Goal: Transaction & Acquisition: Purchase product/service

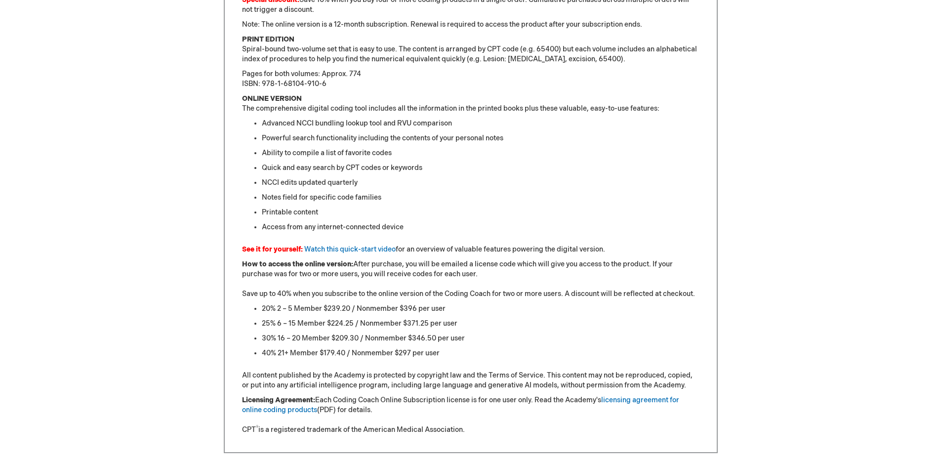
scroll to position [741, 0]
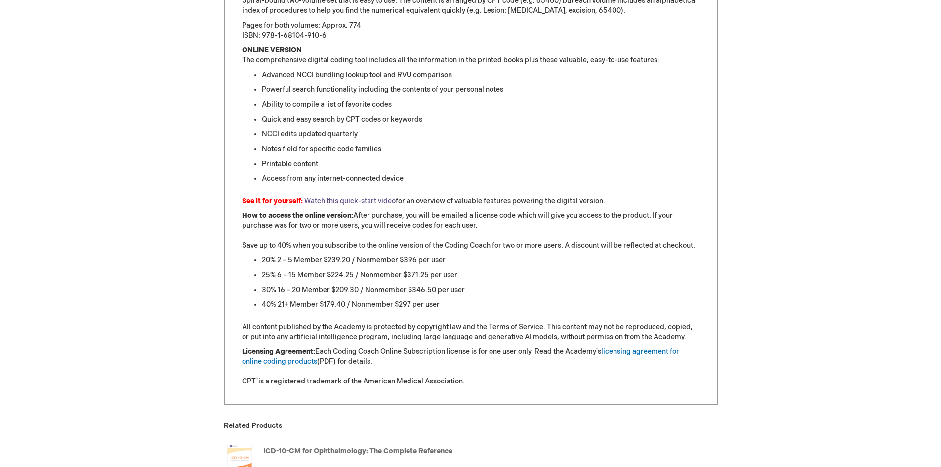
click at [332, 197] on link "Watch this quick-start video" at bounding box center [349, 201] width 91 height 8
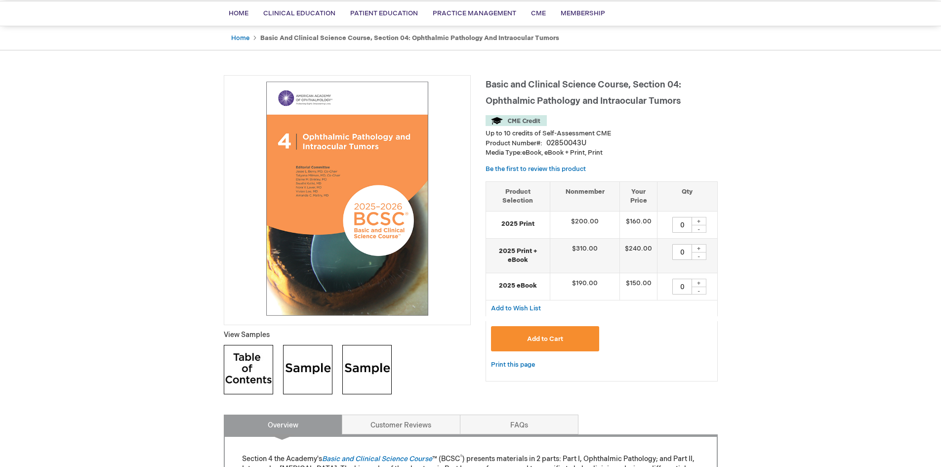
scroll to position [99, 0]
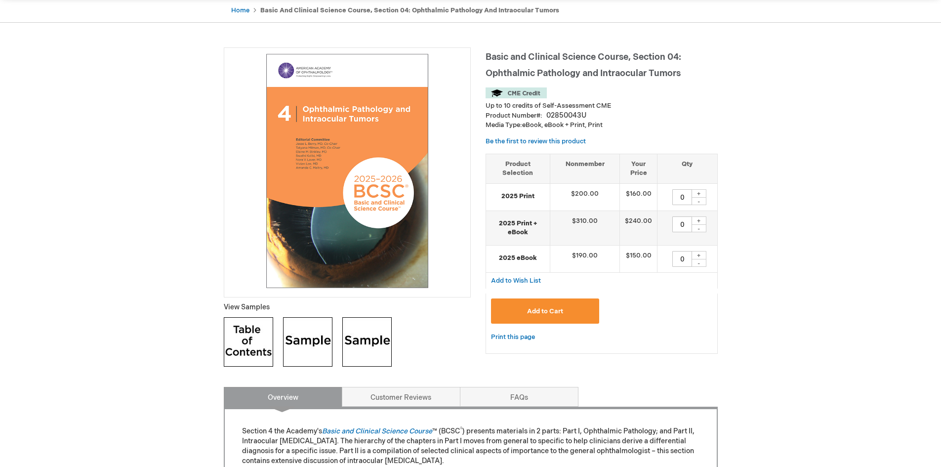
click at [698, 221] on div "+" at bounding box center [698, 220] width 15 height 8
type input "1"
click at [548, 311] on span "Add to Cart" at bounding box center [545, 311] width 36 height 8
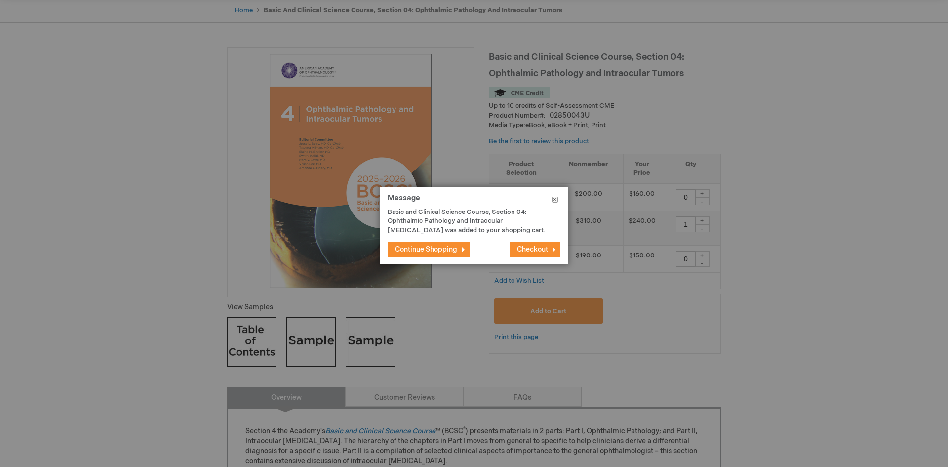
click at [554, 198] on button "Close" at bounding box center [555, 202] width 26 height 30
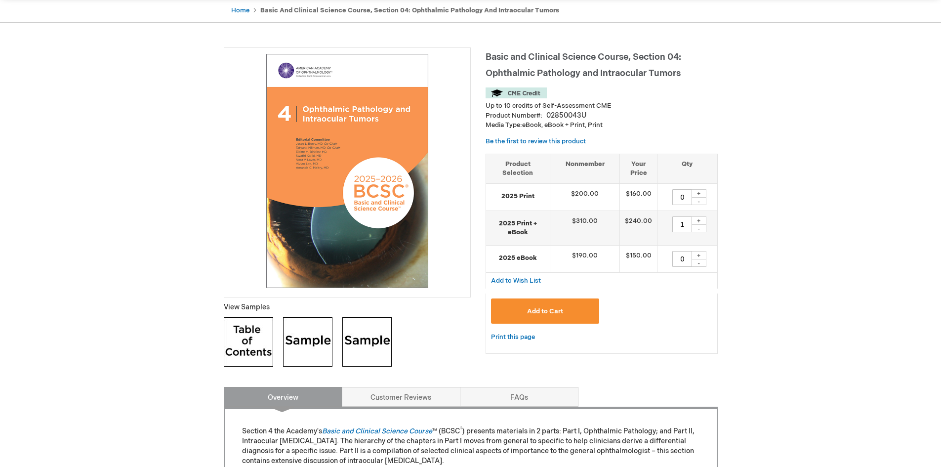
click at [663, 314] on div "Add to Cart" at bounding box center [601, 314] width 221 height 33
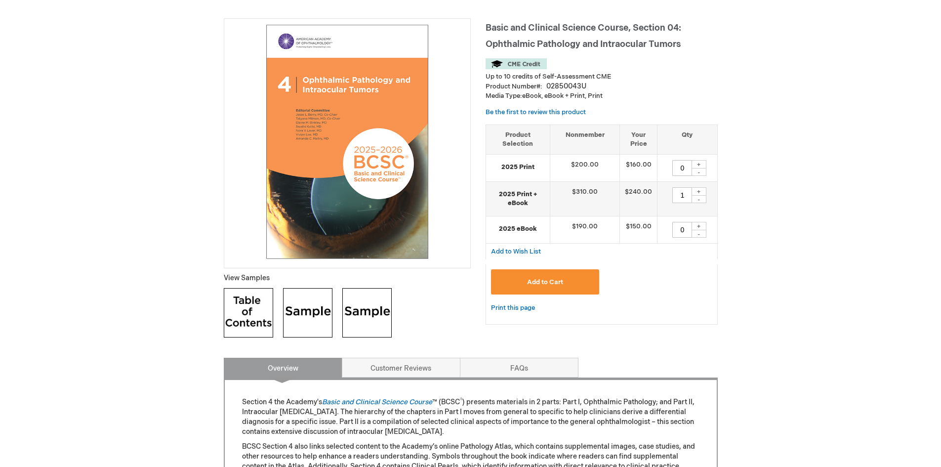
scroll to position [0, 0]
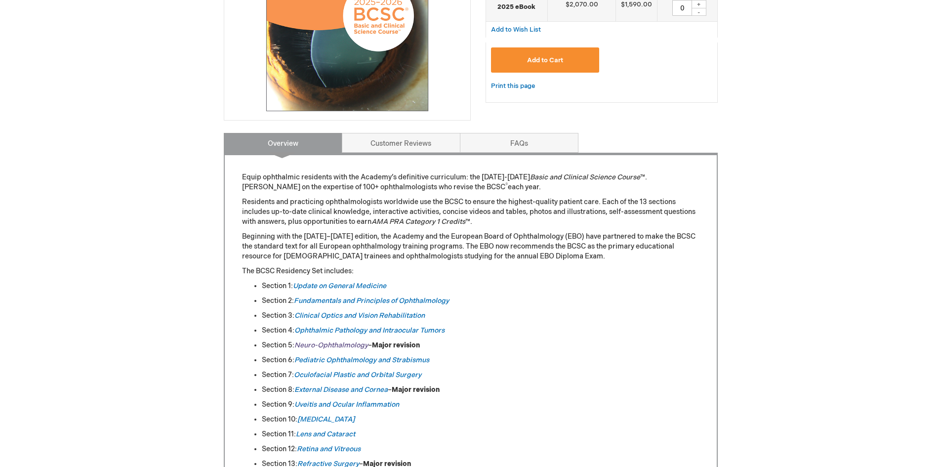
scroll to position [296, 0]
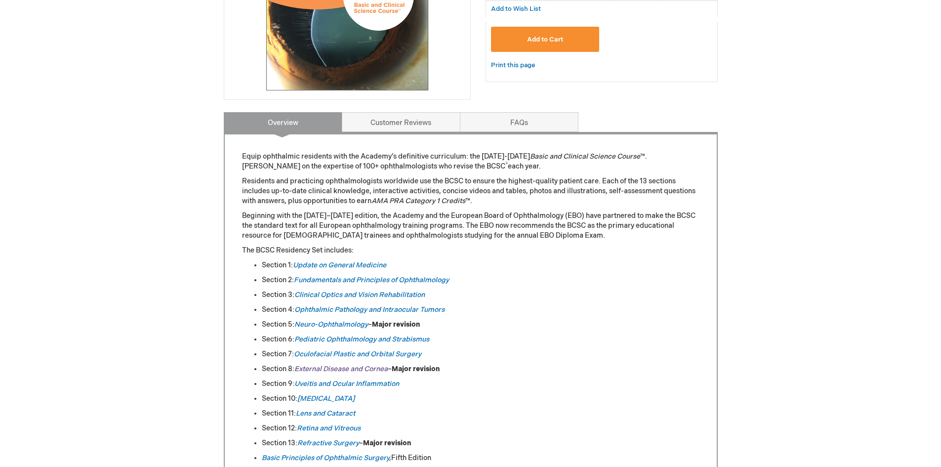
click at [375, 367] on link "External Disease and Cornea" at bounding box center [340, 368] width 93 height 8
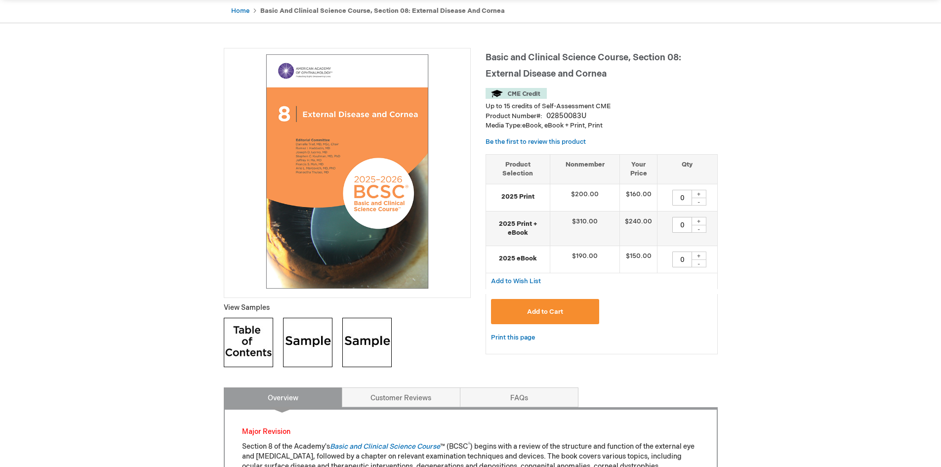
scroll to position [99, 0]
click at [304, 356] on img at bounding box center [307, 341] width 49 height 49
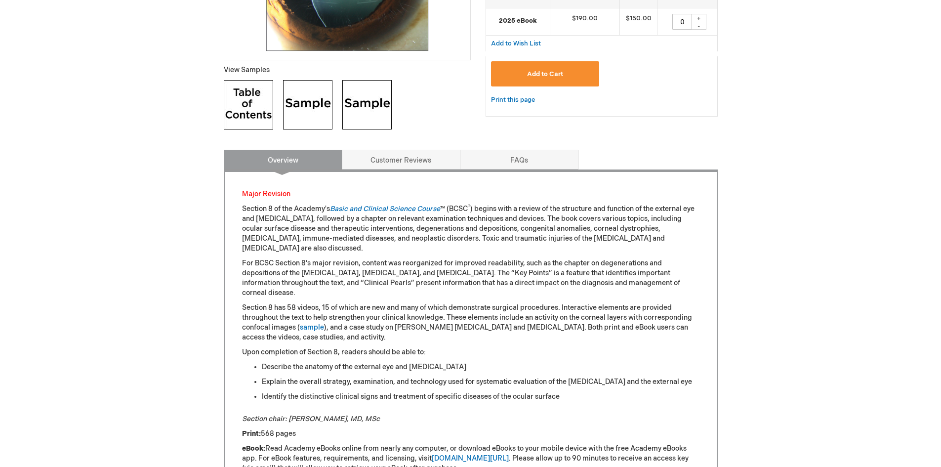
scroll to position [148, 0]
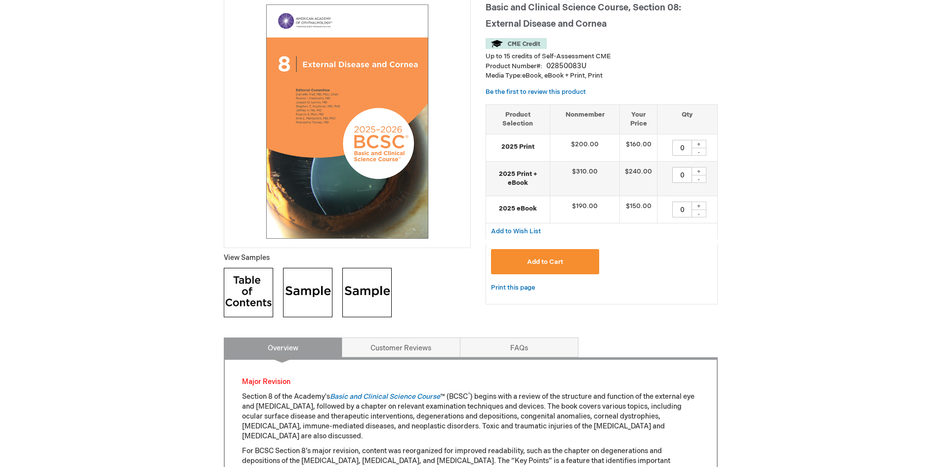
click at [681, 250] on div "Add to Cart" at bounding box center [601, 265] width 221 height 33
click at [696, 206] on div "+" at bounding box center [698, 205] width 15 height 8
type input "1"
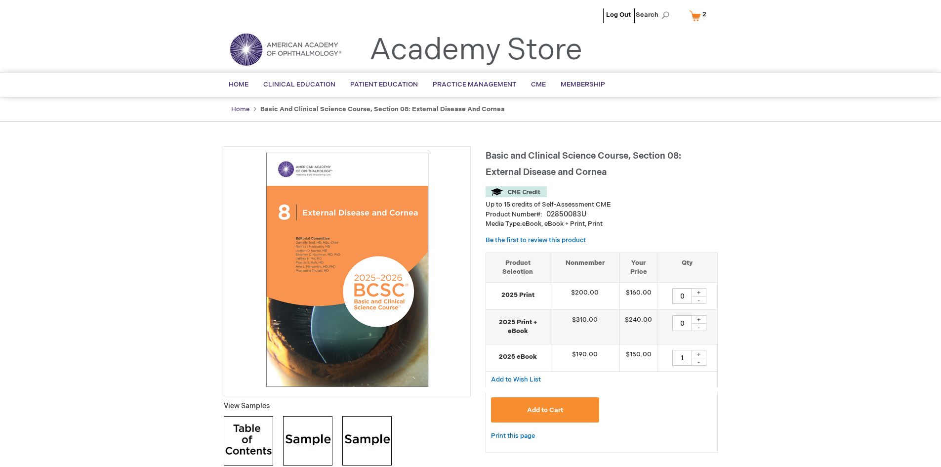
click at [240, 110] on link "Home" at bounding box center [240, 109] width 18 height 8
click at [702, 317] on div "+" at bounding box center [698, 319] width 15 height 8
type input "1"
click at [532, 407] on span "Add to Cart" at bounding box center [545, 410] width 36 height 8
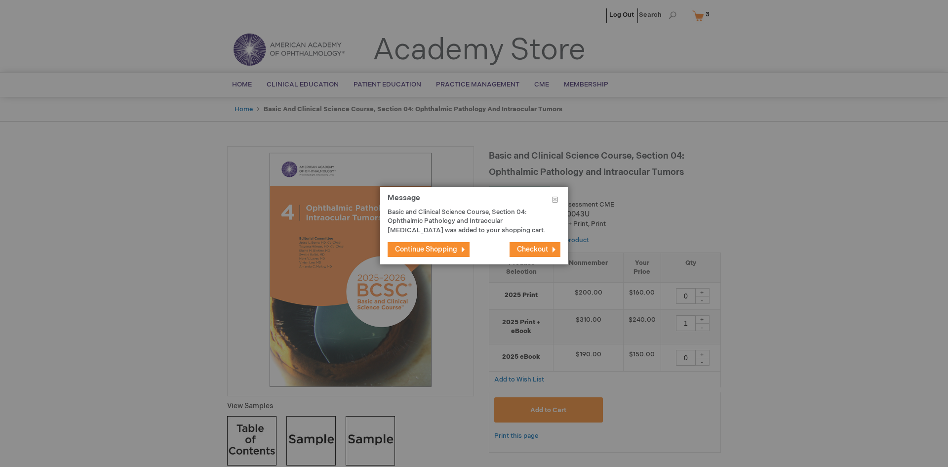
click at [523, 250] on span "Checkout" at bounding box center [532, 249] width 31 height 8
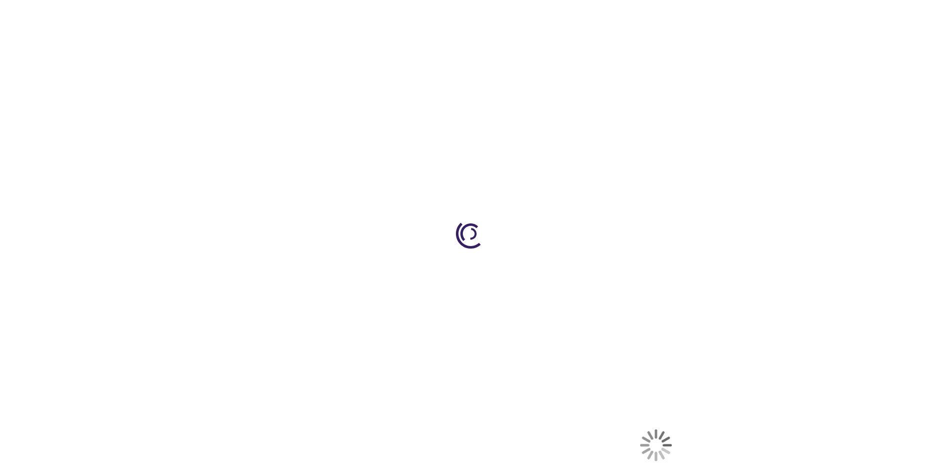
select select "SA"
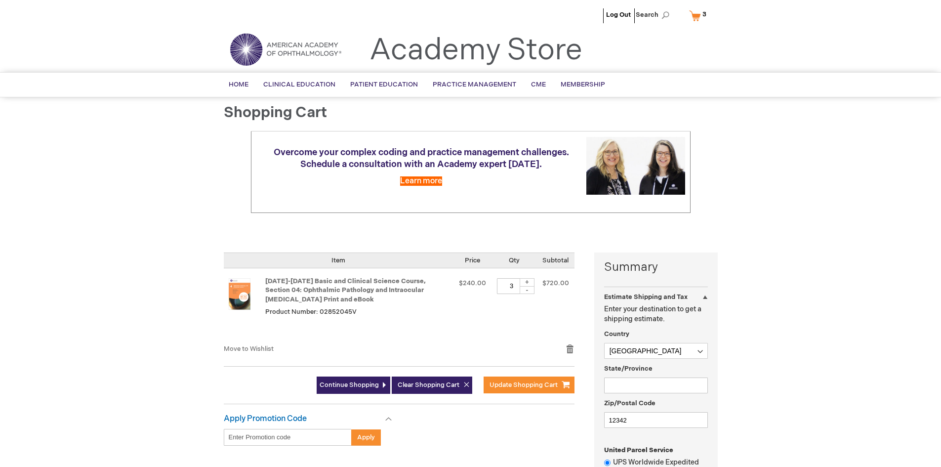
click at [529, 288] on div "-" at bounding box center [526, 290] width 15 height 8
type input "1"
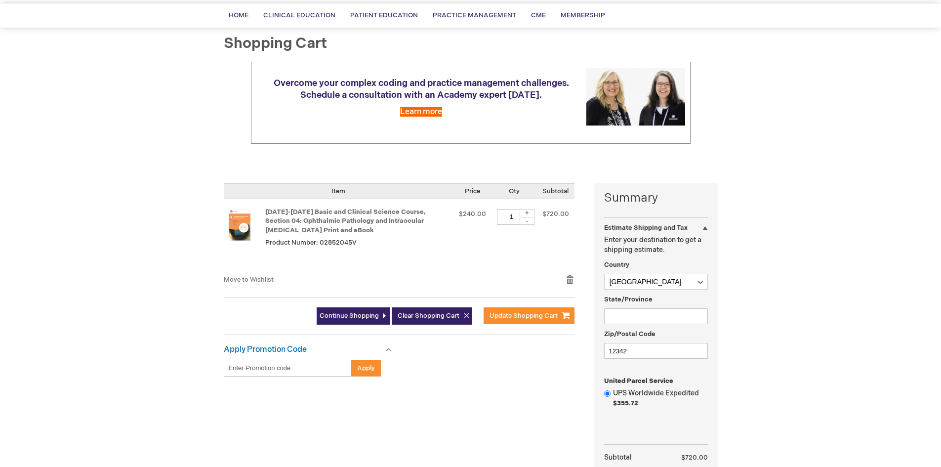
scroll to position [49, 0]
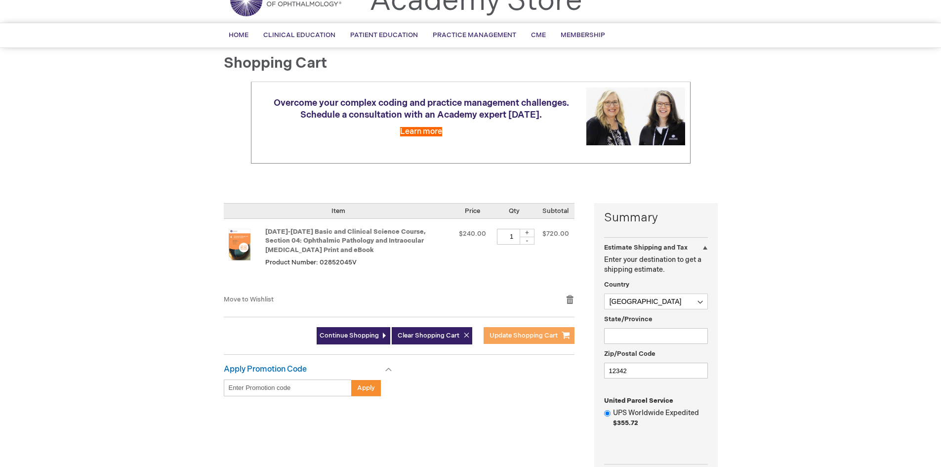
click at [520, 338] on span "Update Shopping Cart" at bounding box center [523, 335] width 68 height 8
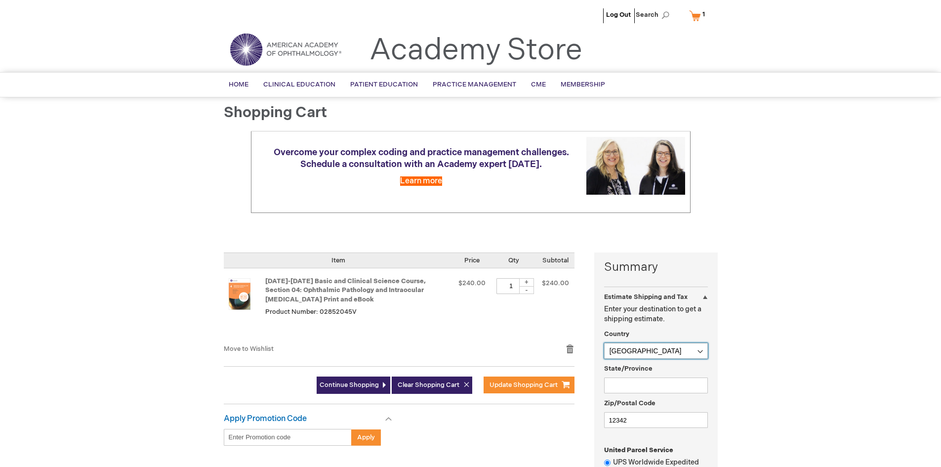
click at [701, 349] on select "[GEOGRAPHIC_DATA] [GEOGRAPHIC_DATA] [GEOGRAPHIC_DATA] [GEOGRAPHIC_DATA] [US_STA…" at bounding box center [656, 351] width 104 height 16
click at [701, 351] on select "Afghanistan Åland Islands Albania Algeria American Samoa Andorra Angola Anguill…" at bounding box center [656, 351] width 104 height 16
select select "US"
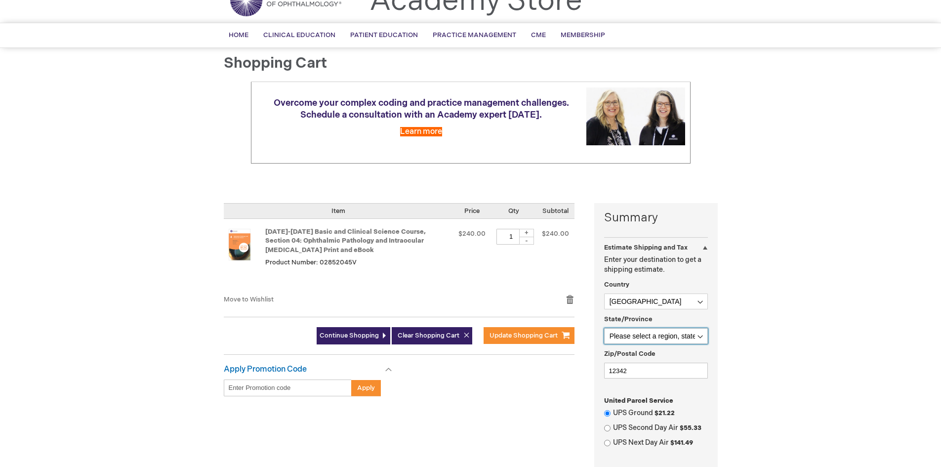
click at [700, 334] on select "Please select a region, state or province. Alabama Alaska American Samoa Arizon…" at bounding box center [656, 336] width 104 height 16
select select "4"
click at [604, 328] on select "Please select a region, state or province. Alabama Alaska American Samoa Arizon…" at bounding box center [656, 336] width 104 height 16
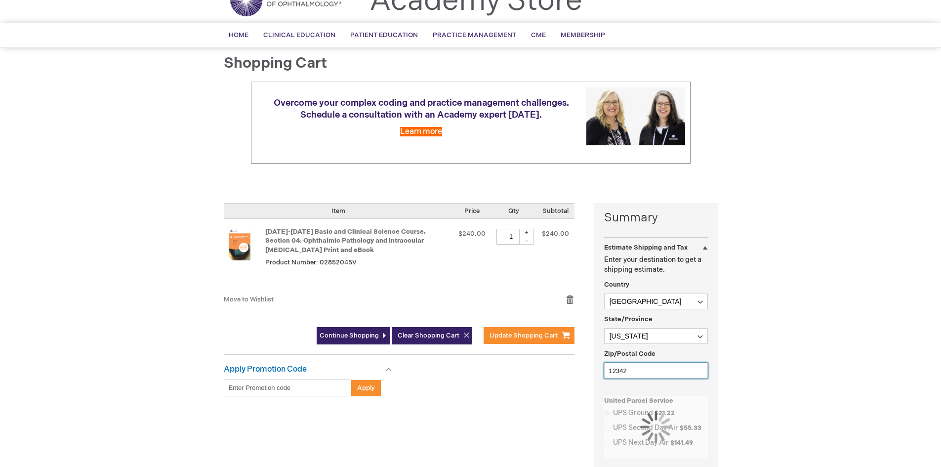
drag, startPoint x: 644, startPoint y: 371, endPoint x: 583, endPoint y: 370, distance: 61.2
click at [583, 370] on div "Summary Estimate Shipping and Tax Estimate Shipping and Tax Enter your destinat…" at bounding box center [471, 418] width 494 height 431
type input "85259"
click at [777, 357] on div "Log Out Search My Cart 1 1 items CLOSE RECENTLY ADDED ITEM(S) Close Recently ad…" at bounding box center [470, 342] width 941 height 783
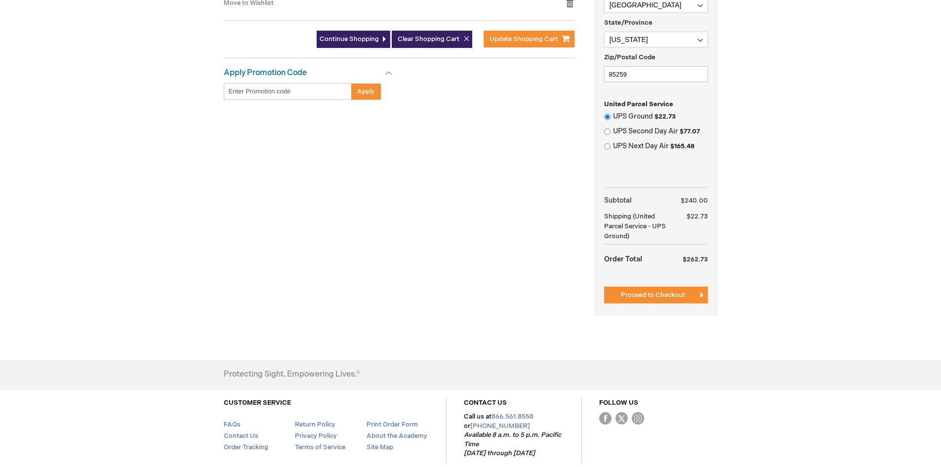
scroll to position [296, 0]
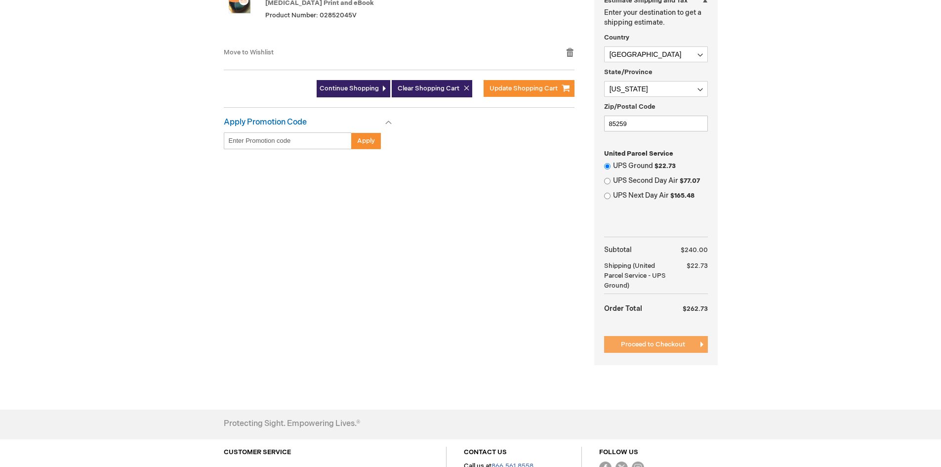
click at [641, 344] on span "Proceed to Checkout" at bounding box center [653, 344] width 64 height 8
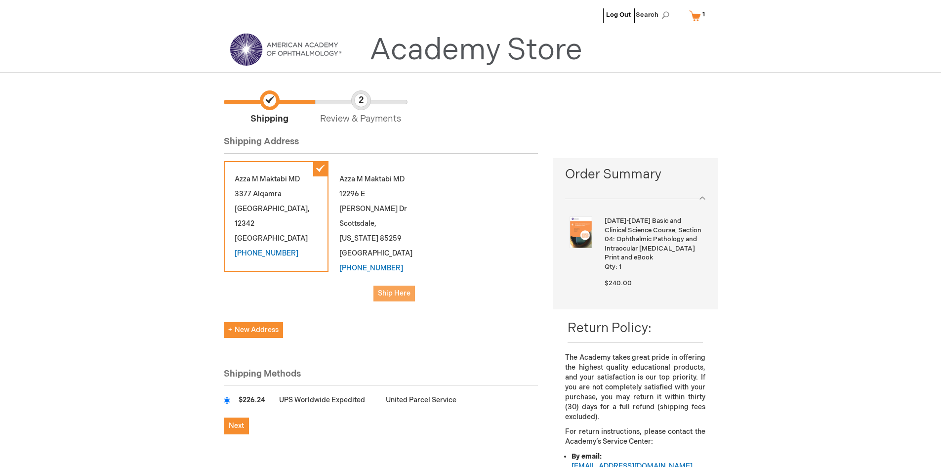
click at [392, 289] on span "Ship Here" at bounding box center [394, 293] width 33 height 8
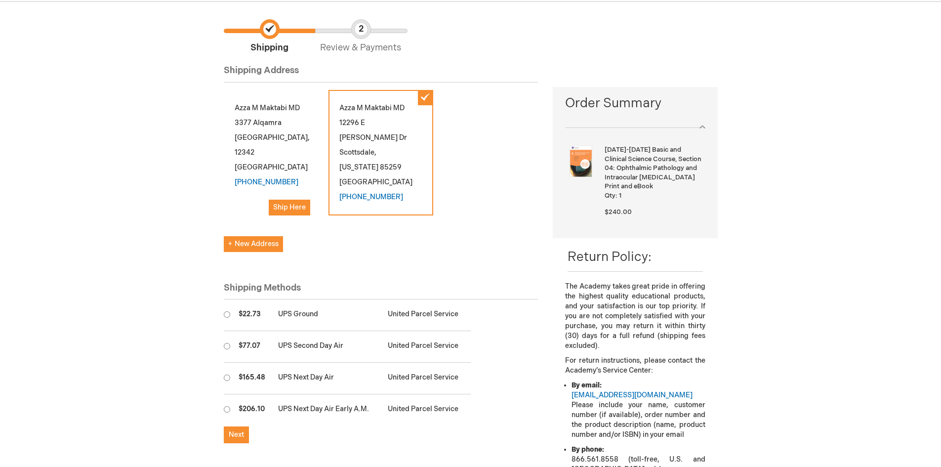
scroll to position [99, 0]
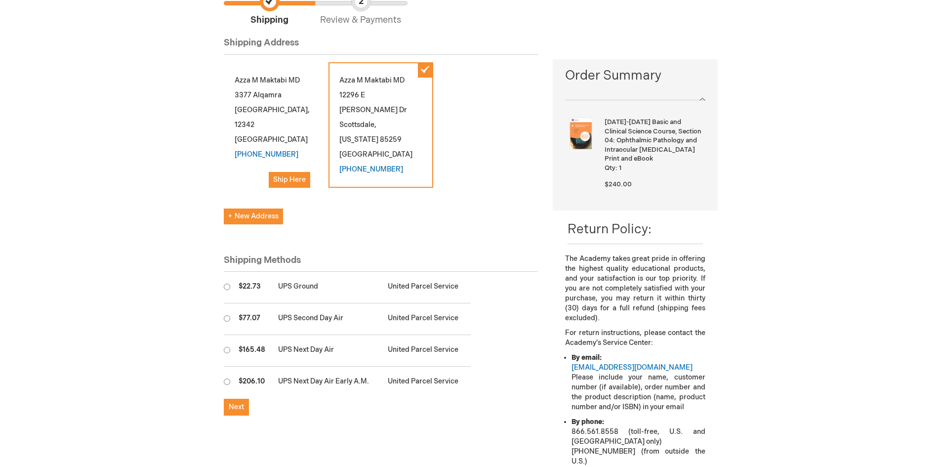
click at [227, 283] on input "radio" at bounding box center [227, 286] width 6 height 6
radio input "true"
click at [297, 175] on span "Ship Here" at bounding box center [289, 179] width 33 height 8
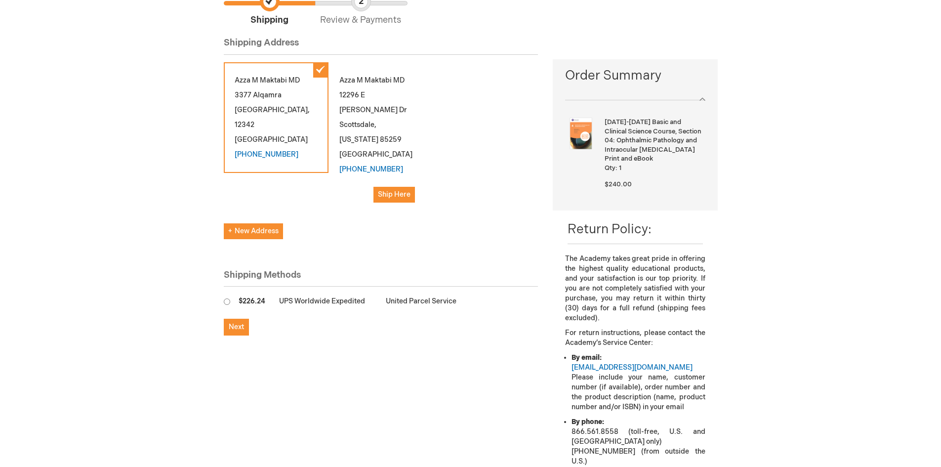
click at [373, 119] on div "Azza M Maktabi MD 12296 E kalil Dr Scottsdale , Arizona 85259 United States 966…" at bounding box center [380, 137] width 105 height 151
click at [398, 190] on span "Ship Here" at bounding box center [394, 194] width 33 height 8
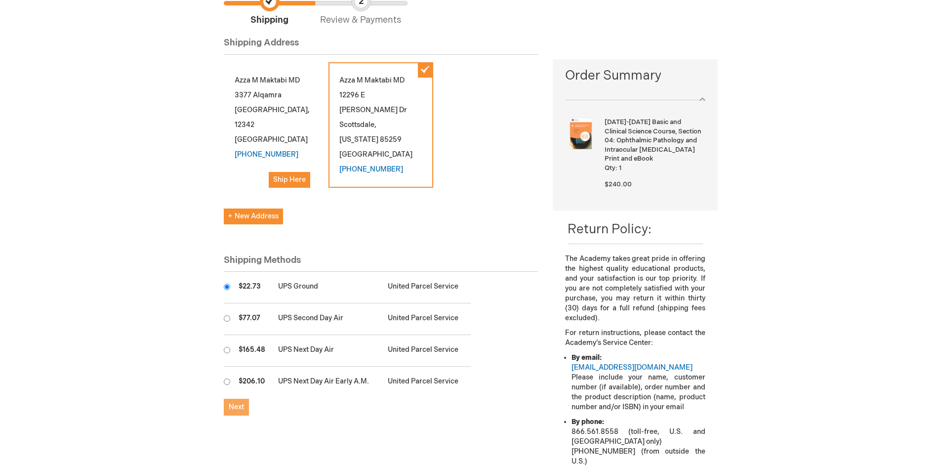
click at [237, 402] on span "Next" at bounding box center [236, 406] width 15 height 8
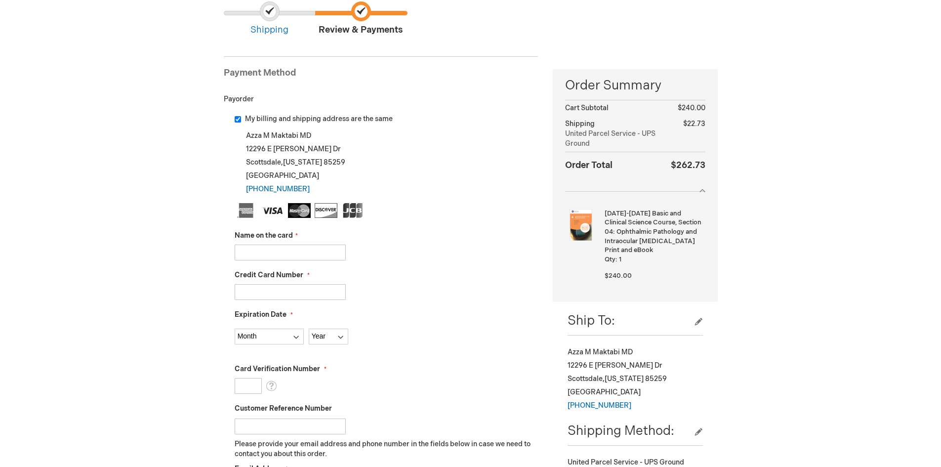
scroll to position [197, 0]
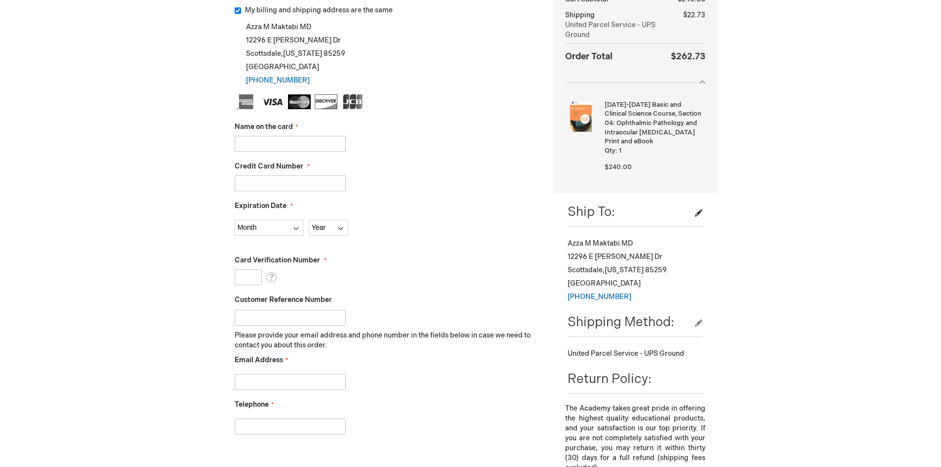
click at [697, 214] on button "edit" at bounding box center [698, 213] width 9 height 10
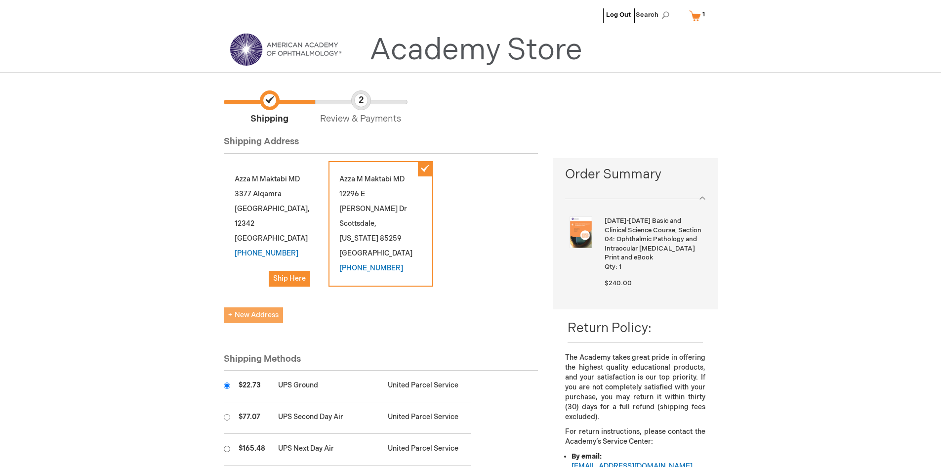
click at [254, 311] on span "New Address" at bounding box center [253, 315] width 50 height 8
select select "US"
select select "4"
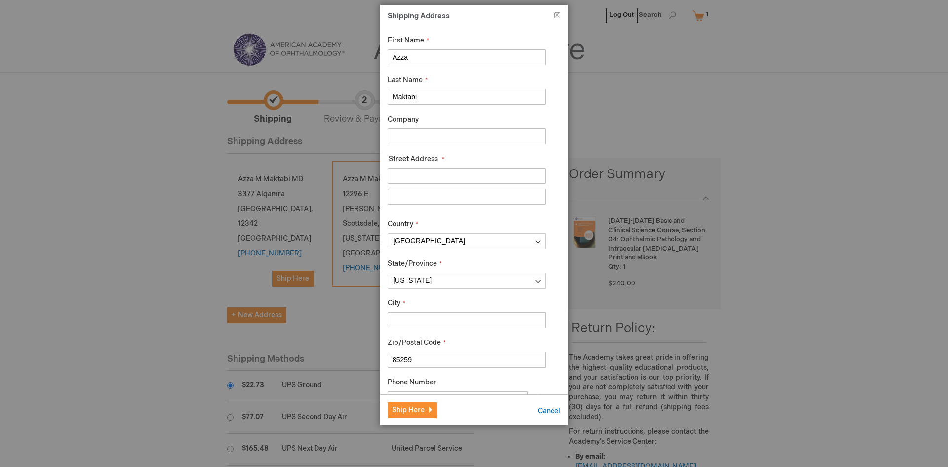
drag, startPoint x: 415, startPoint y: 59, endPoint x: 333, endPoint y: 61, distance: 82.0
type input "Nour"
drag, startPoint x: 425, startPoint y: 96, endPoint x: 353, endPoint y: 96, distance: 72.1
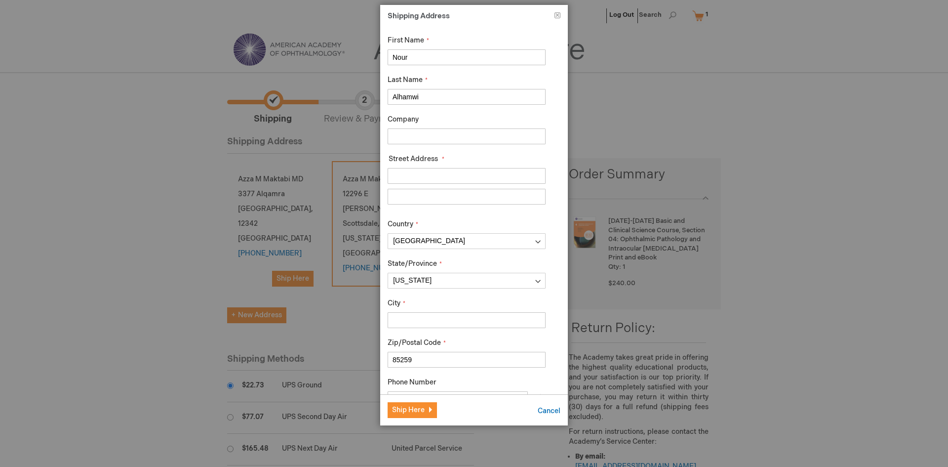
type input "Alhamwi"
click at [428, 173] on input "Street Address: Line 1" at bounding box center [467, 176] width 158 height 16
type input "12296 E [PERSON_NAME] Dr"
click at [444, 240] on select "Afghanistan Åland Islands Albania Algeria American Samoa Andorra Angola Anguill…" at bounding box center [467, 241] width 158 height 16
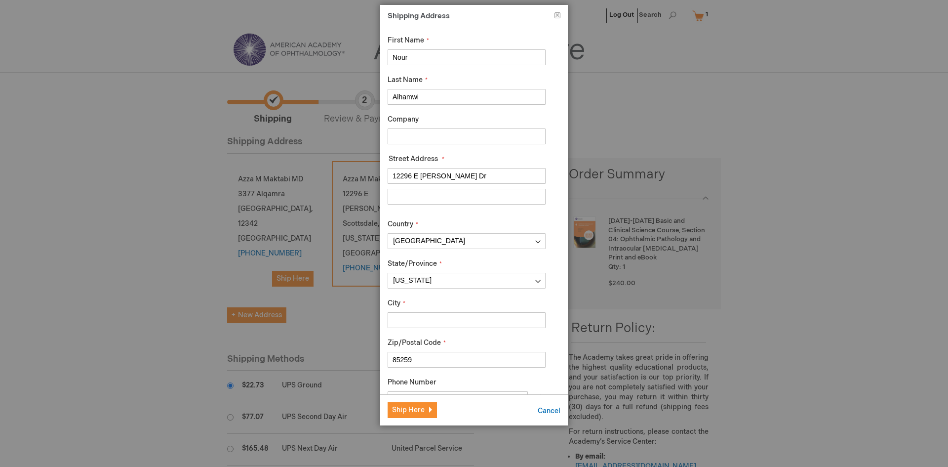
click at [443, 320] on input "City" at bounding box center [467, 320] width 158 height 16
type input "Scottsdale"
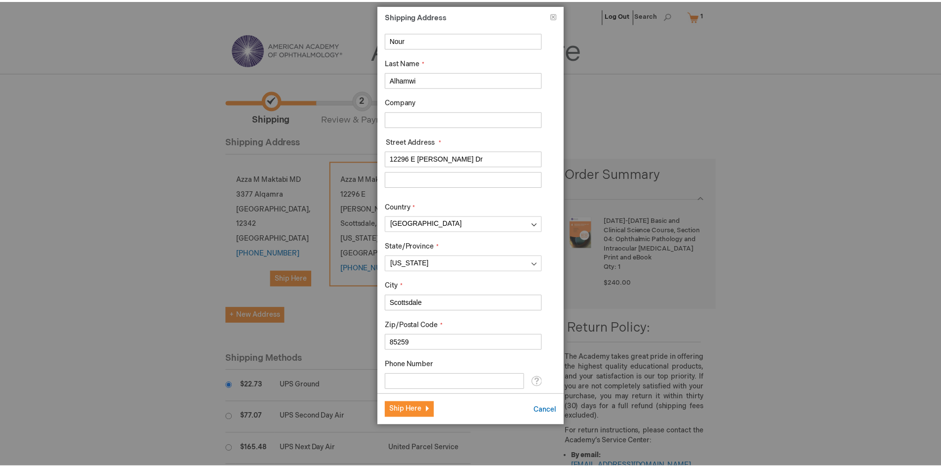
scroll to position [43, 0]
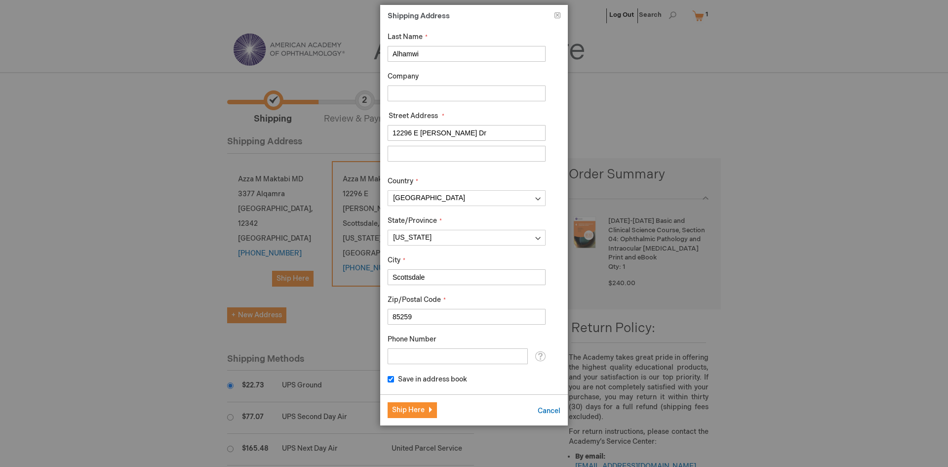
click at [426, 356] on input "Phone Number" at bounding box center [458, 356] width 140 height 16
click at [390, 356] on input "3198553365" at bounding box center [458, 356] width 140 height 16
type input "[PHONE_NUMBER]"
click at [535, 356] on span at bounding box center [540, 356] width 11 height 15
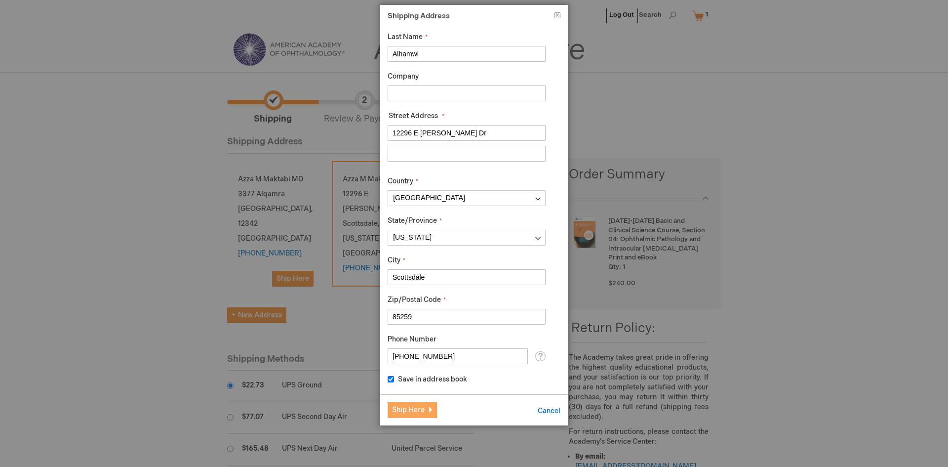
click at [406, 409] on span "Ship Here" at bounding box center [408, 409] width 33 height 8
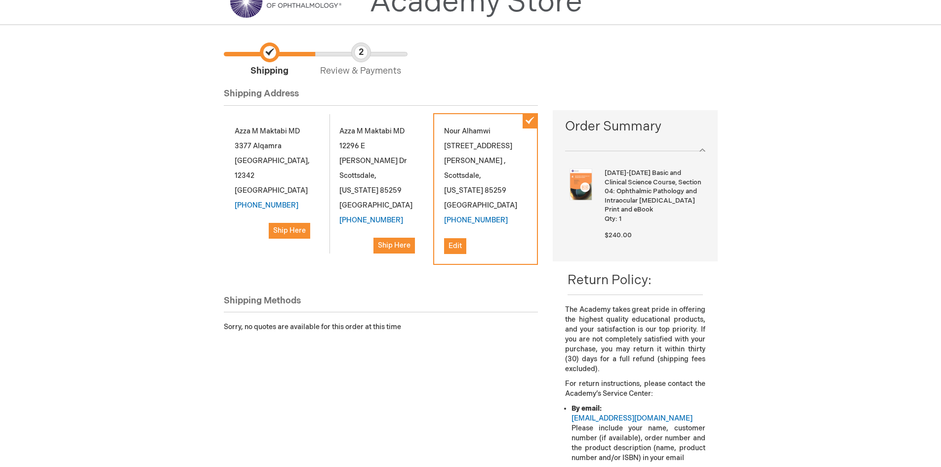
scroll to position [0, 0]
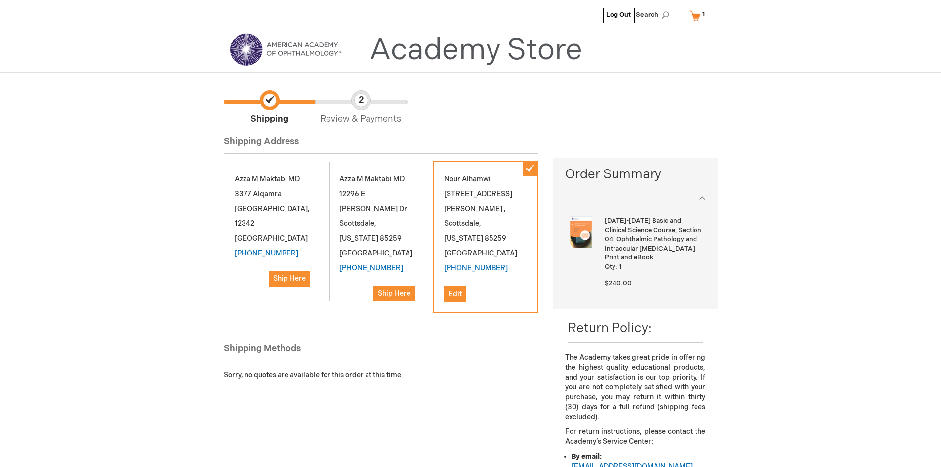
click at [494, 342] on div "Shipping Methods" at bounding box center [381, 351] width 315 height 18
click at [530, 170] on div "Nour Alhamwi 12296 E kalil Dr, , , Scottsdale , Arizona 85259 United States +13…" at bounding box center [485, 237] width 105 height 152
click at [289, 274] on span "Ship Here" at bounding box center [289, 278] width 33 height 8
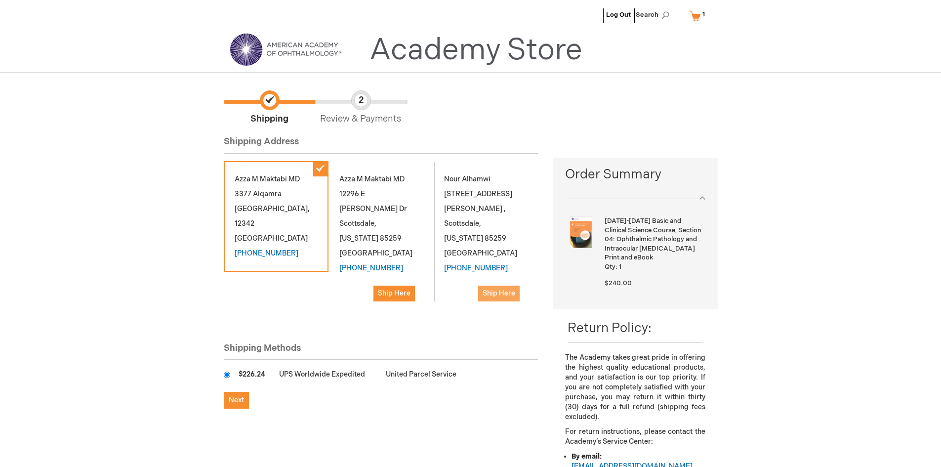
click at [519, 285] on button "Ship Here" at bounding box center [498, 293] width 41 height 16
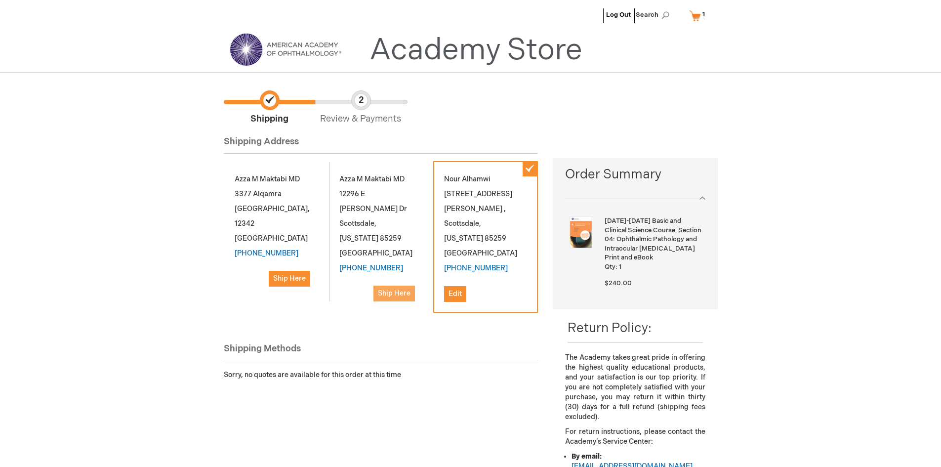
click at [380, 285] on button "Ship Here" at bounding box center [393, 293] width 41 height 16
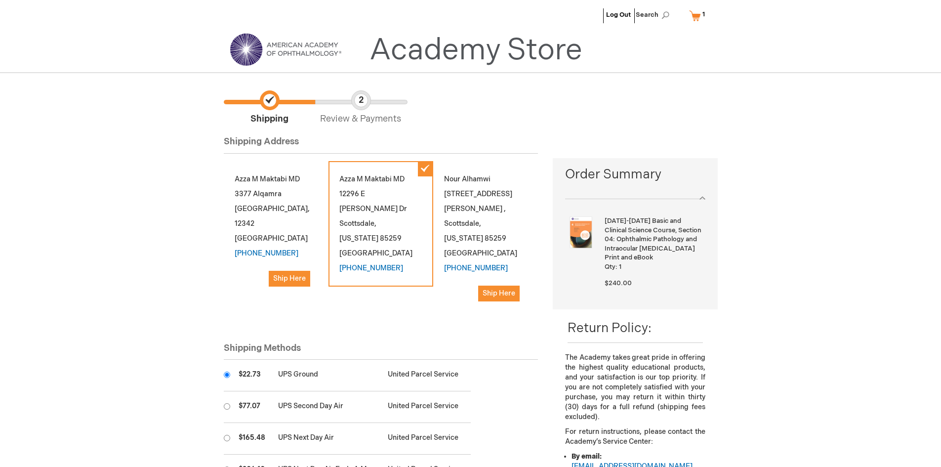
click at [397, 307] on div "Azza M Maktabi MD 3377 Alqamra Riyadh , 12342 Saudi Arabia 966 (0) 5054-0719 Sh…" at bounding box center [381, 241] width 315 height 161
click at [501, 289] on span "Ship Here" at bounding box center [498, 293] width 33 height 8
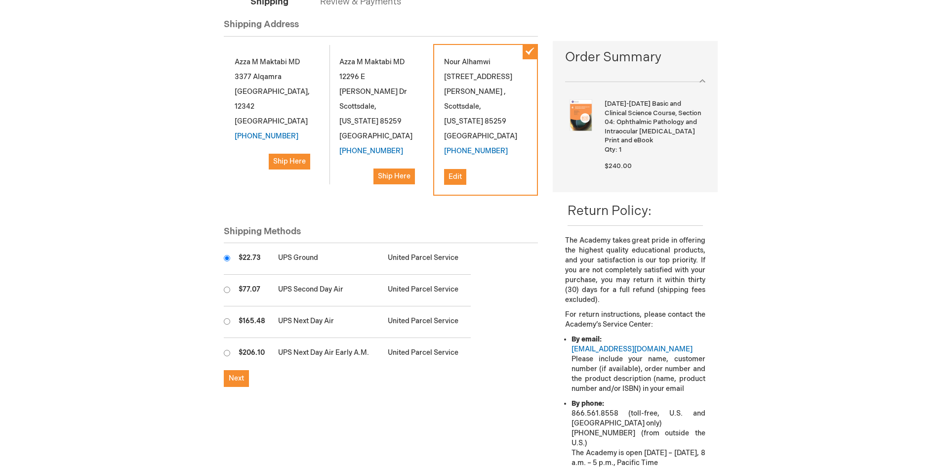
scroll to position [148, 0]
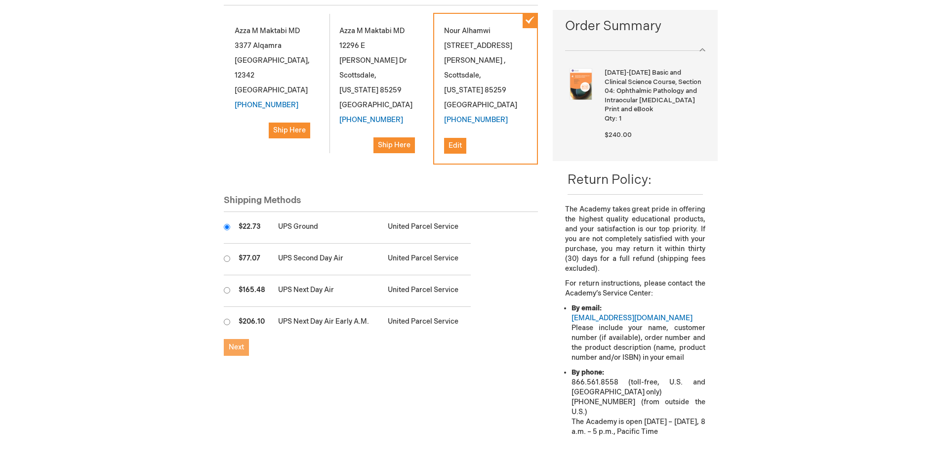
click at [235, 343] on span "Next" at bounding box center [236, 347] width 15 height 8
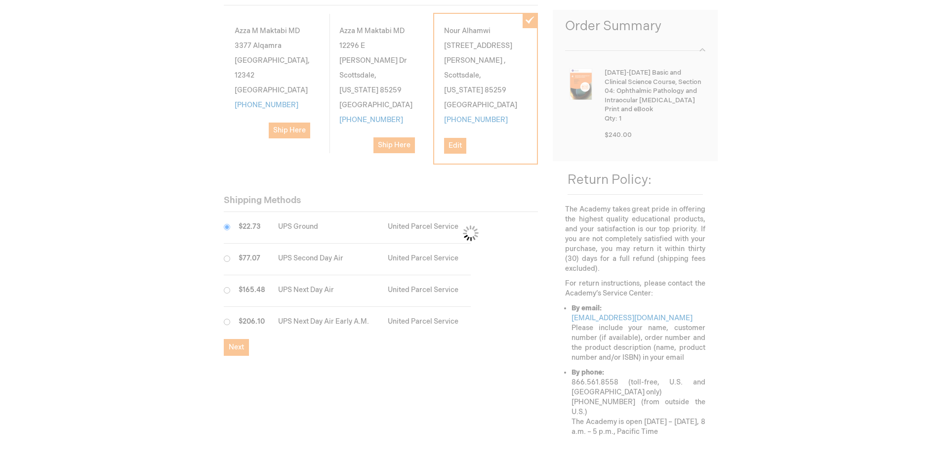
checkbox input "false"
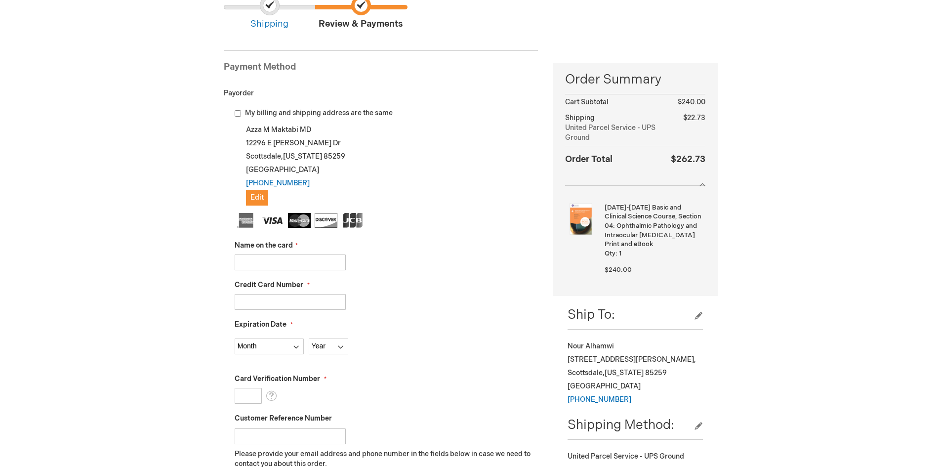
scroll to position [99, 0]
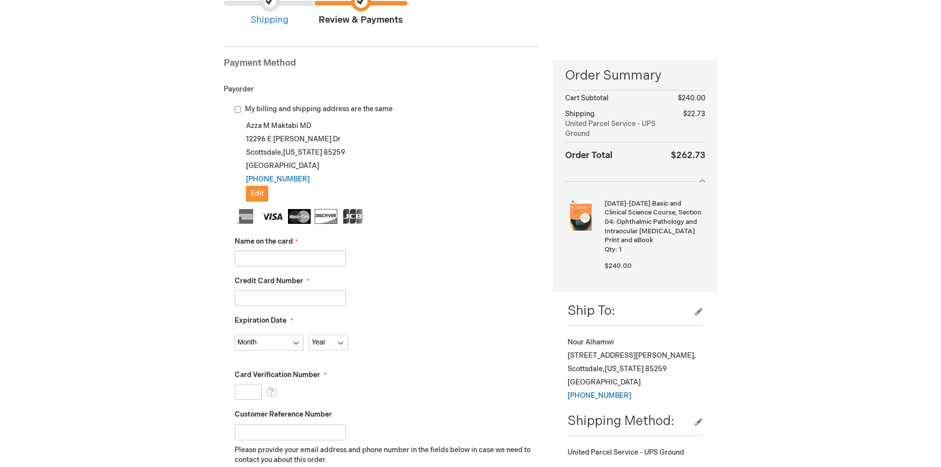
click at [307, 264] on input "Name on the card" at bounding box center [290, 258] width 111 height 16
drag, startPoint x: 290, startPoint y: 264, endPoint x: 227, endPoint y: 264, distance: 63.7
click at [227, 264] on div "My billing and shipping address are the same Azza M Maktabi MD 12296 E kalil Dr…" at bounding box center [381, 346] width 315 height 484
click at [257, 257] on input "[PERSON_NAME]" at bounding box center [290, 258] width 111 height 16
type input "Azza M Y Maktabi"
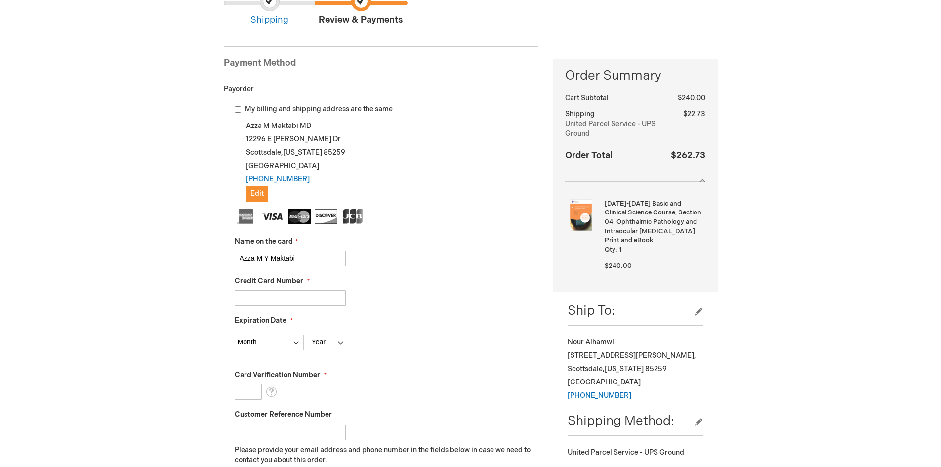
click at [289, 294] on input "Credit Card Number" at bounding box center [290, 298] width 111 height 16
type input "4379749972925066"
click at [293, 344] on select "Month 01 - January 02 - February 03 - March 04 - April 05 - May 06 - June 07 - …" at bounding box center [269, 342] width 69 height 16
select select "9"
click at [235, 334] on select "Month 01 - January 02 - February 03 - March 04 - April 05 - May 06 - June 07 - …" at bounding box center [269, 342] width 69 height 16
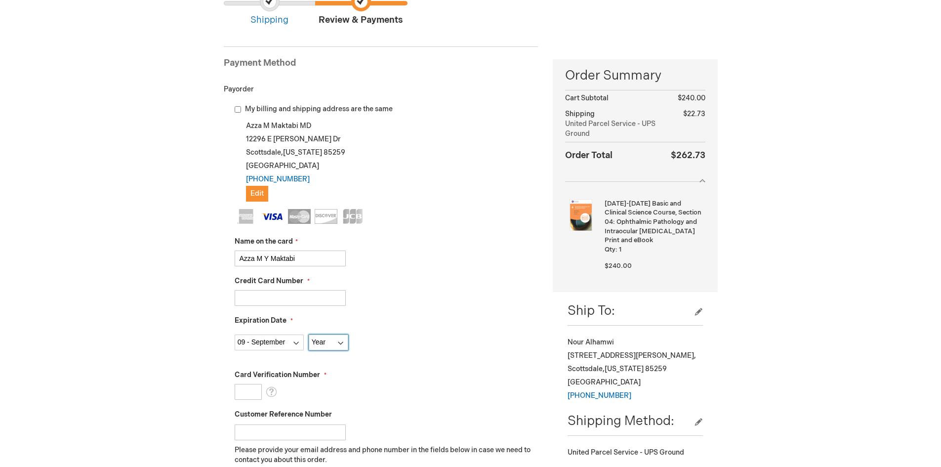
click at [341, 342] on select "Year 2025 2026 2027 2028 2029 2030 2031 2032 2033 2034 2035" at bounding box center [328, 342] width 39 height 16
select select "2029"
click at [309, 334] on select "Year 2025 2026 2027 2028 2029 2030 2031 2032 2033 2034 2035" at bounding box center [328, 342] width 39 height 16
click at [245, 391] on input "Card Verification Number" at bounding box center [248, 392] width 27 height 16
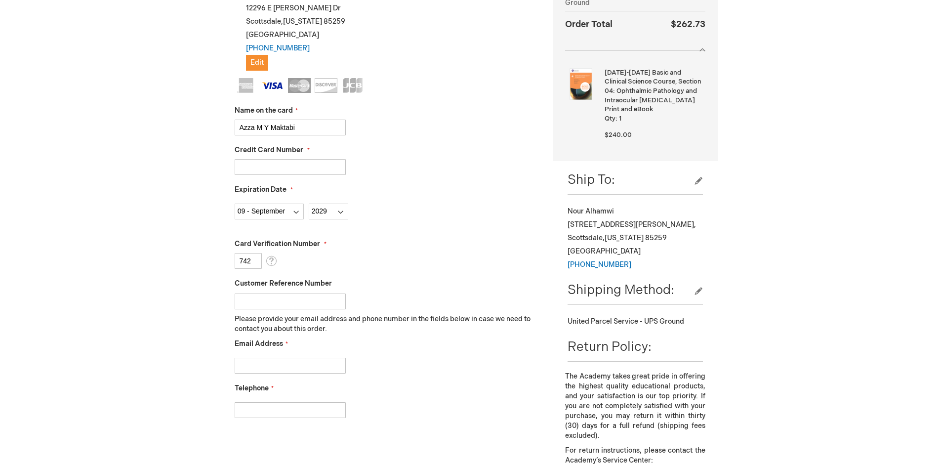
scroll to position [247, 0]
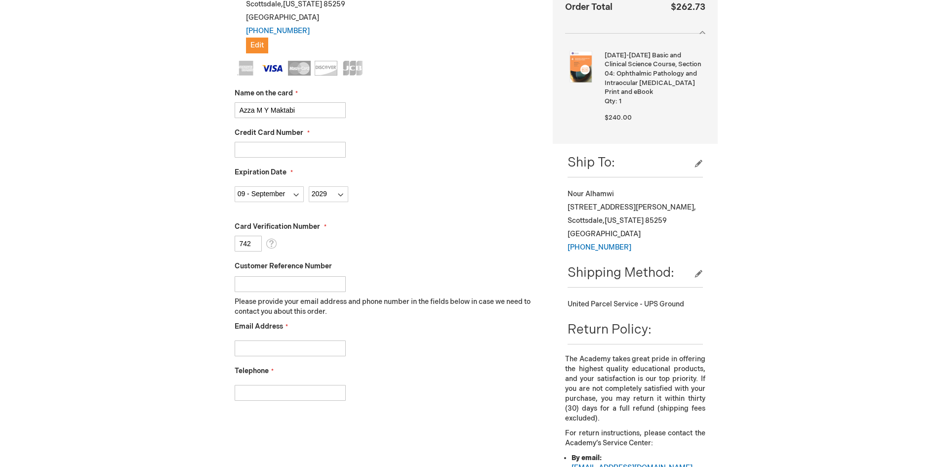
type input "742"
click at [283, 349] on input "Email Address" at bounding box center [290, 348] width 111 height 16
type input "az-mak@hotmail.com"
click at [293, 389] on input "Telephone" at bounding box center [290, 393] width 111 height 16
type input "[PHONE_NUMBER]"
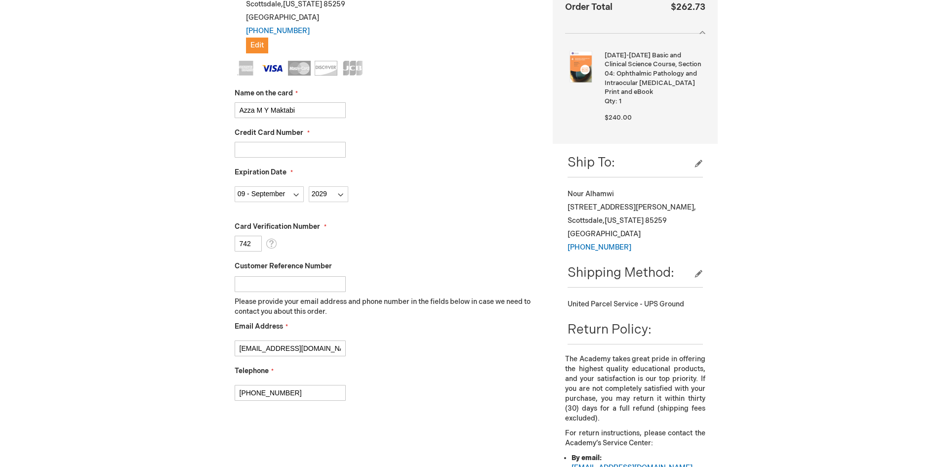
checkbox input "true"
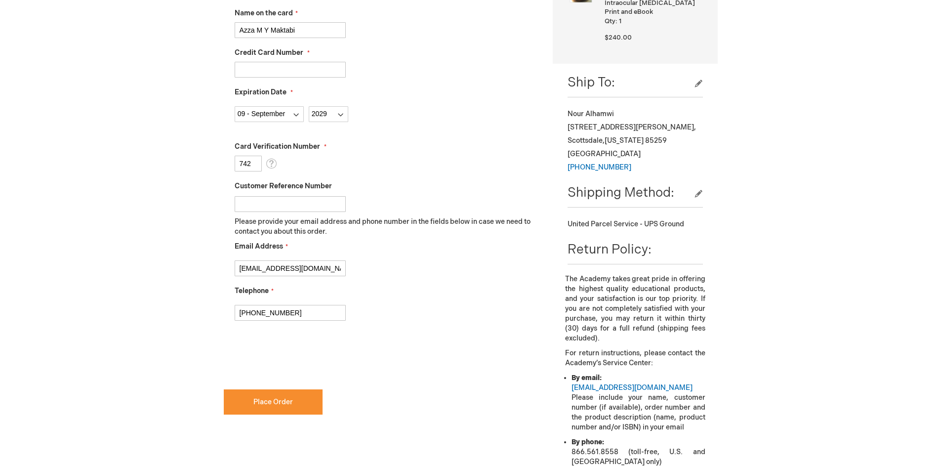
scroll to position [346, 0]
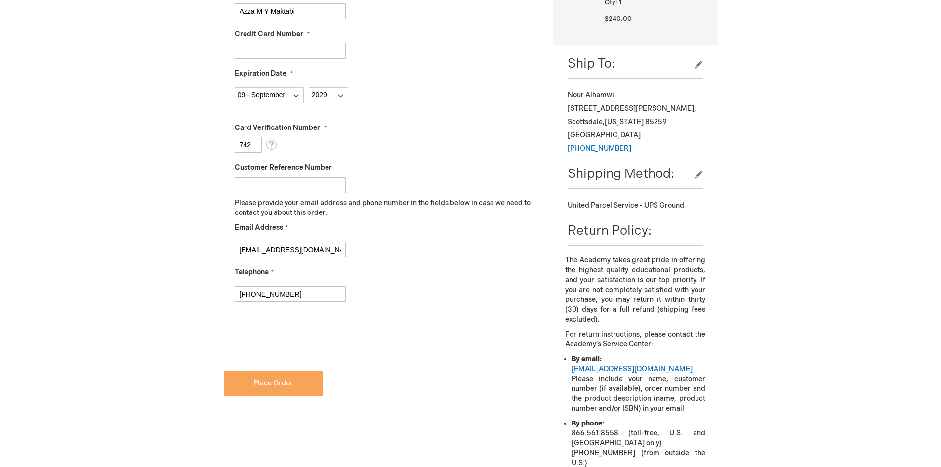
click at [265, 383] on span "Place Order" at bounding box center [272, 383] width 39 height 8
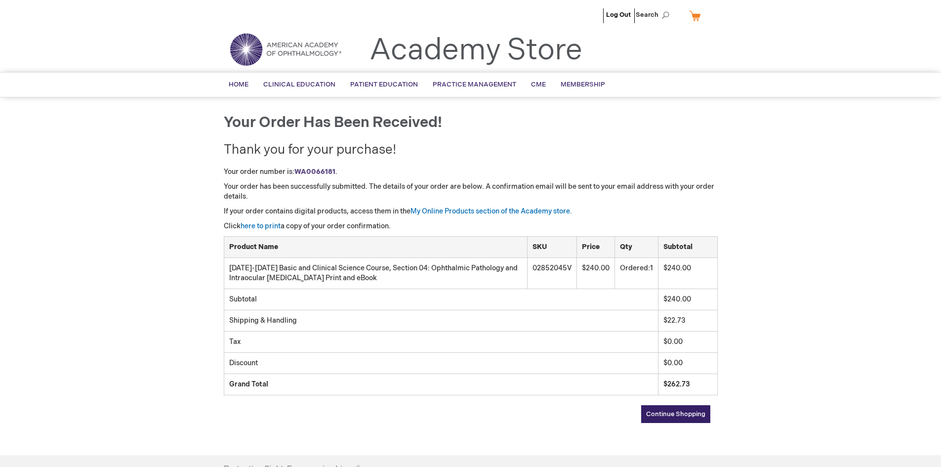
click at [107, 344] on div "Log Out Search My Cart CLOSE RECENTLY ADDED ITEM(S) Close There are no items in…" at bounding box center [470, 305] width 941 height 611
click at [797, 266] on div "Log Out Search My Cart CLOSE RECENTLY ADDED ITEM(S) Close There are no items in…" at bounding box center [470, 305] width 941 height 611
click at [567, 130] on h1 "Your order has been received!" at bounding box center [471, 123] width 494 height 16
click at [271, 224] on link "here to print" at bounding box center [260, 226] width 40 height 8
